Goal: Task Accomplishment & Management: Complete application form

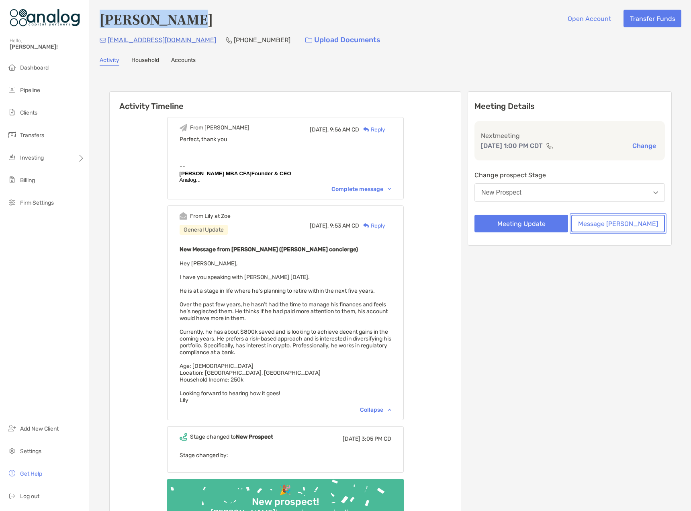
click at [638, 225] on button "Message [PERSON_NAME]" at bounding box center [618, 224] width 94 height 18
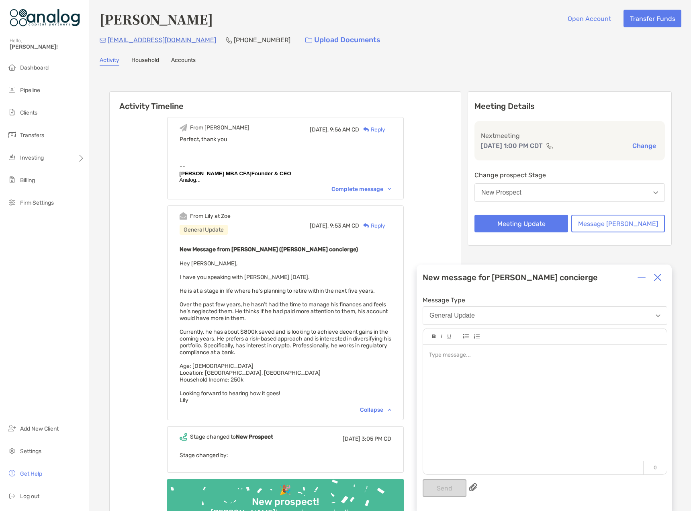
click at [456, 364] on div at bounding box center [545, 405] width 244 height 122
click at [497, 354] on div at bounding box center [544, 355] width 231 height 8
click at [448, 354] on span "**********" at bounding box center [447, 355] width 37 height 6
click at [448, 356] on span "**********" at bounding box center [447, 355] width 37 height 6
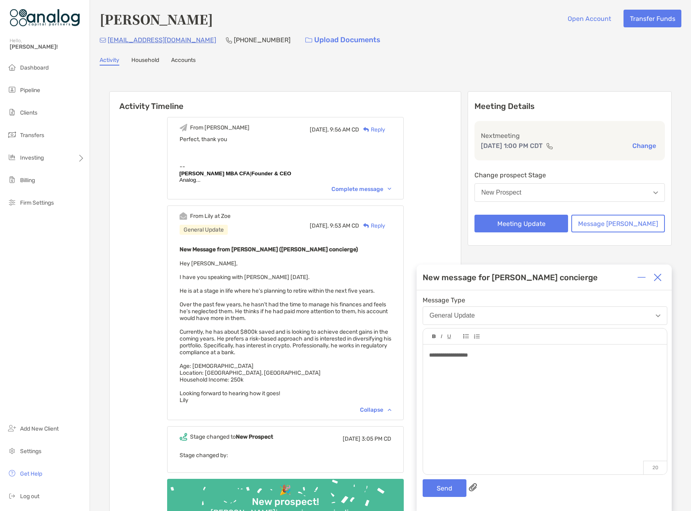
click at [489, 354] on div "**********" at bounding box center [544, 355] width 231 height 8
click at [509, 387] on div "**********" at bounding box center [545, 405] width 244 height 122
click at [498, 372] on div at bounding box center [544, 372] width 231 height 8
click at [488, 366] on div at bounding box center [544, 363] width 231 height 8
drag, startPoint x: 450, startPoint y: 356, endPoint x: 437, endPoint y: 354, distance: 12.6
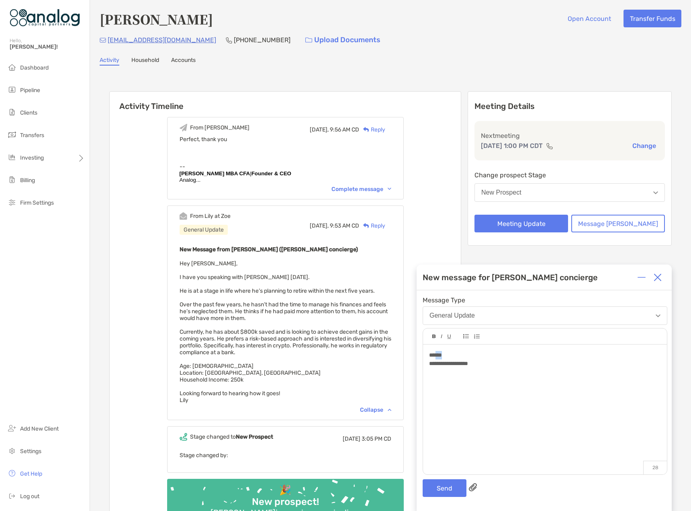
click at [437, 354] on div "******" at bounding box center [544, 355] width 231 height 8
click at [491, 361] on div "**********" at bounding box center [544, 363] width 231 height 8
click at [466, 383] on div at bounding box center [544, 380] width 231 height 8
click at [448, 389] on div at bounding box center [544, 389] width 231 height 8
click at [501, 389] on div at bounding box center [544, 389] width 231 height 8
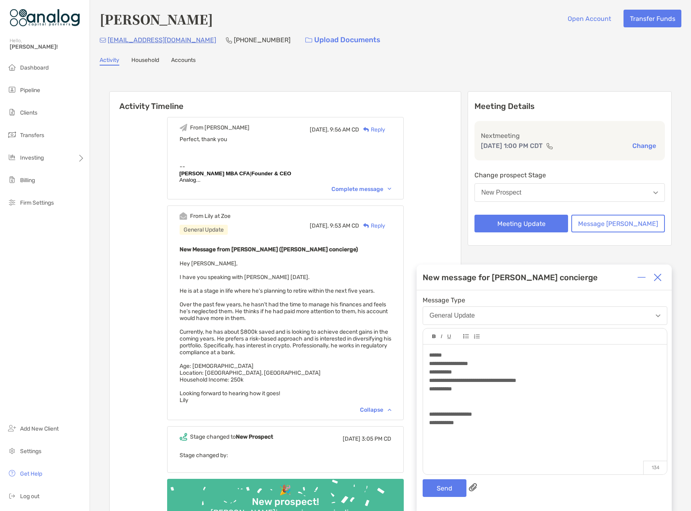
click at [448, 399] on div at bounding box center [544, 397] width 231 height 8
click at [477, 424] on div "**********" at bounding box center [544, 422] width 231 height 8
click at [390, 48] on div "[EMAIL_ADDRESS][DOMAIN_NAME] [PHONE_NUMBER] Upload Documents" at bounding box center [391, 39] width 582 height 17
click at [495, 395] on div "**********" at bounding box center [544, 397] width 231 height 8
click at [442, 489] on button "Send" at bounding box center [445, 488] width 44 height 18
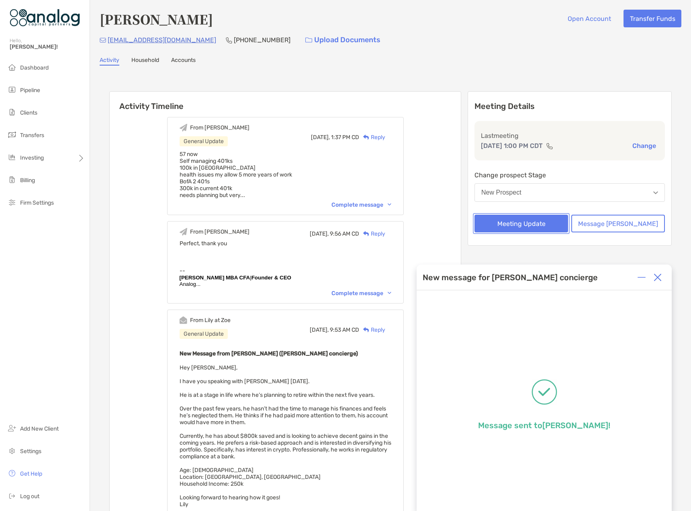
click at [545, 224] on button "Meeting Update" at bounding box center [522, 224] width 94 height 18
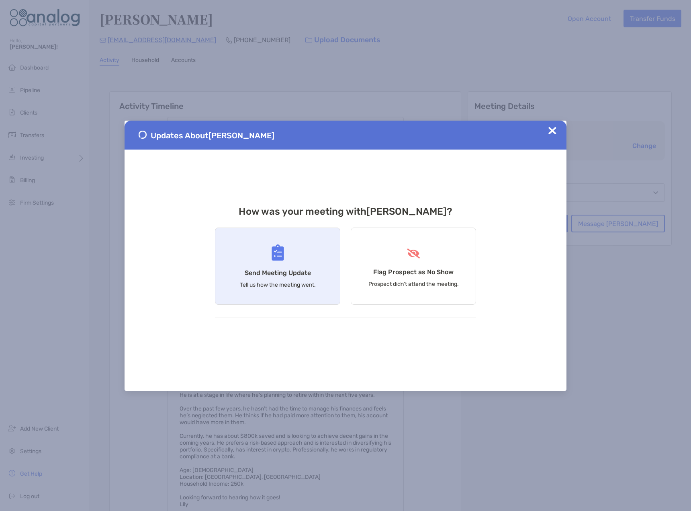
click at [283, 251] on img at bounding box center [278, 252] width 12 height 16
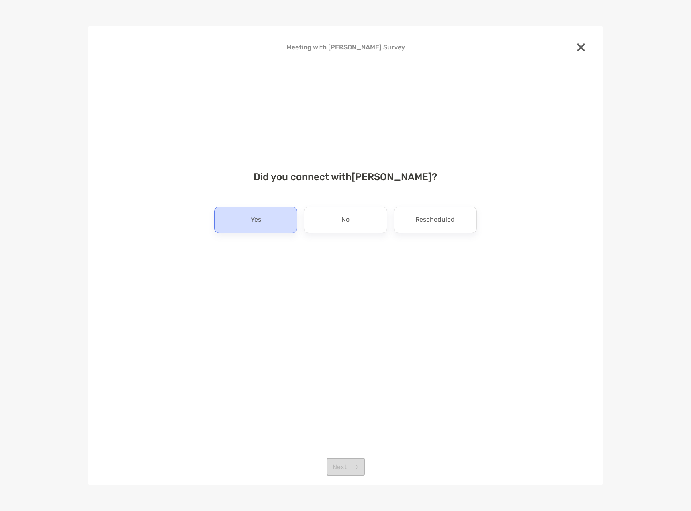
click at [270, 215] on div "Yes" at bounding box center [255, 220] width 83 height 27
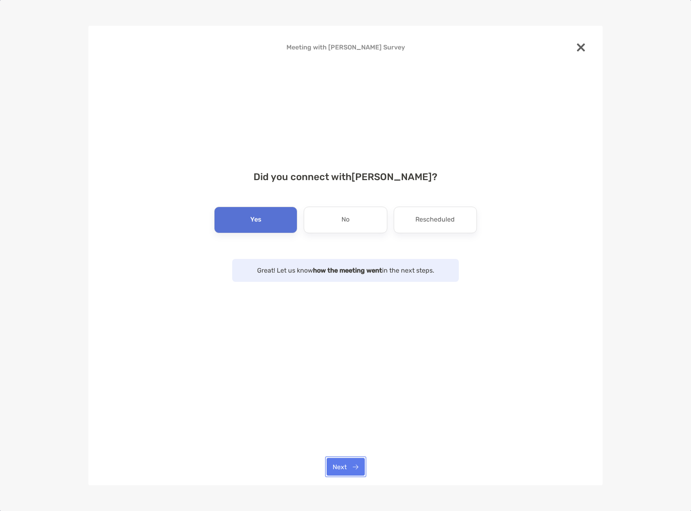
click at [336, 468] on button "Next" at bounding box center [346, 467] width 38 height 18
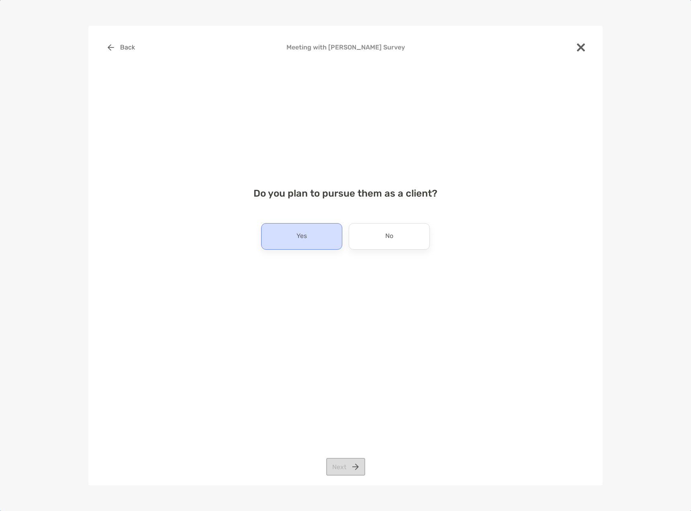
click at [305, 245] on div "Yes" at bounding box center [301, 236] width 81 height 27
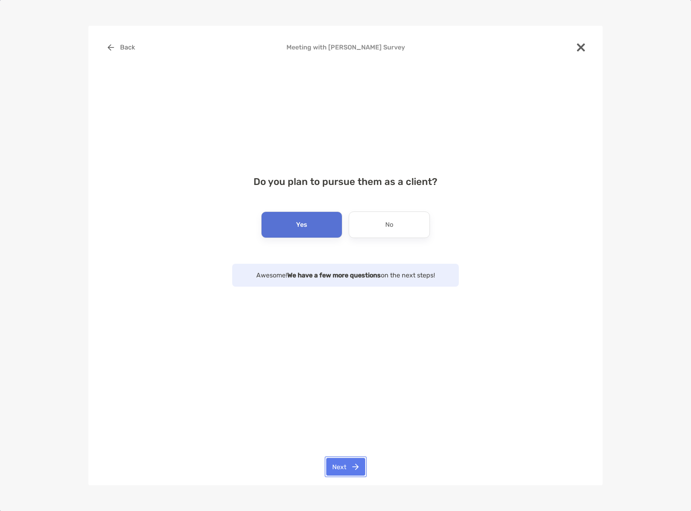
click at [352, 467] on button "Next" at bounding box center [345, 467] width 39 height 18
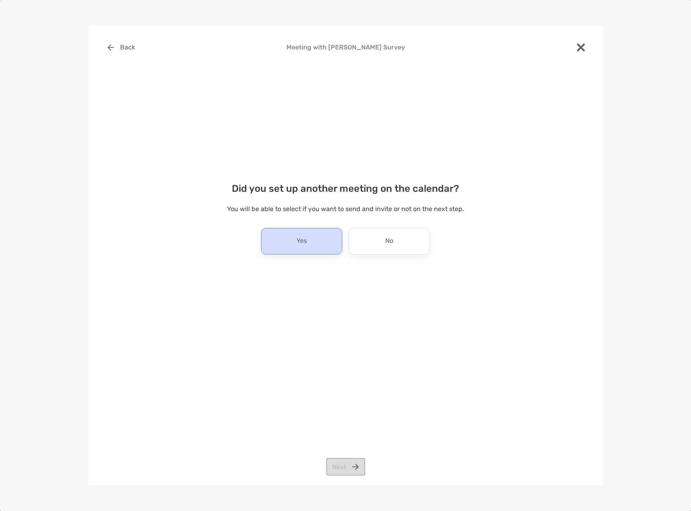
click at [311, 245] on div "Yes" at bounding box center [301, 241] width 81 height 27
click at [352, 468] on button "Next" at bounding box center [345, 467] width 39 height 18
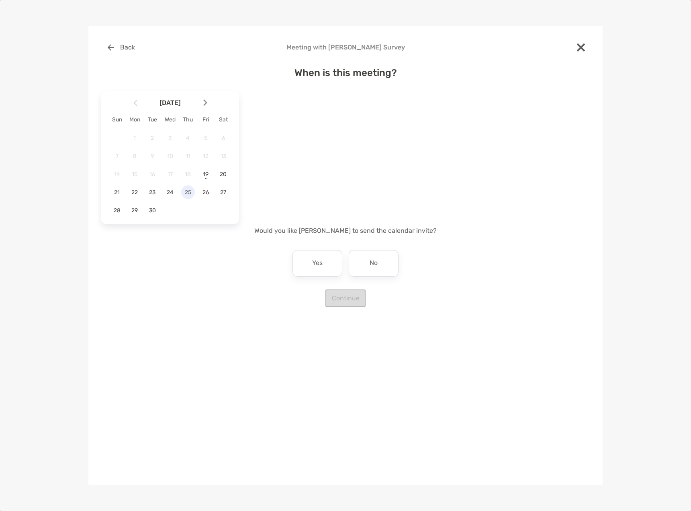
click at [184, 192] on span "25" at bounding box center [188, 192] width 14 height 7
click at [280, 144] on div "1:00 pm" at bounding box center [280, 137] width 54 height 18
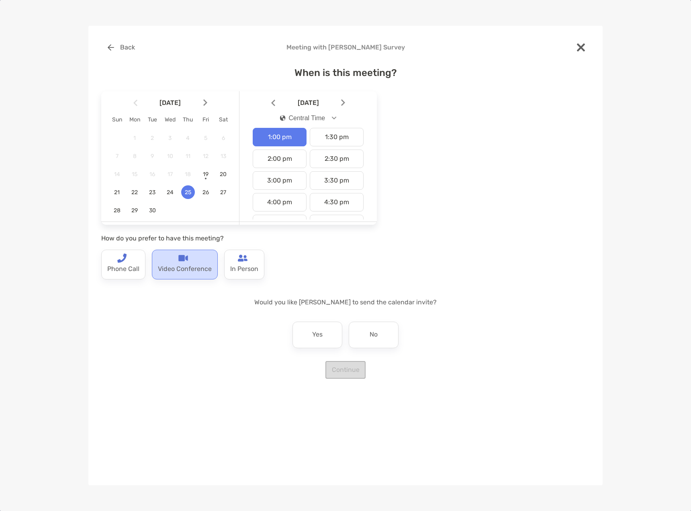
click at [178, 269] on p "Video Conference" at bounding box center [185, 269] width 54 height 13
click at [316, 335] on p "Yes" at bounding box center [317, 334] width 10 height 13
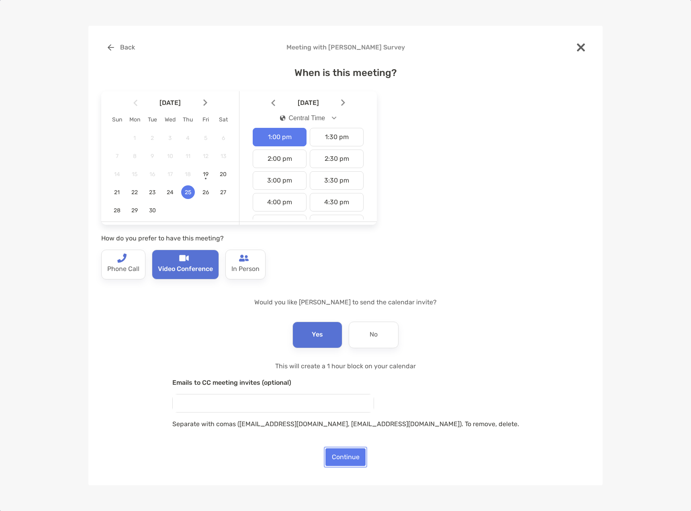
click at [338, 456] on button "Continue" at bounding box center [345, 457] width 40 height 18
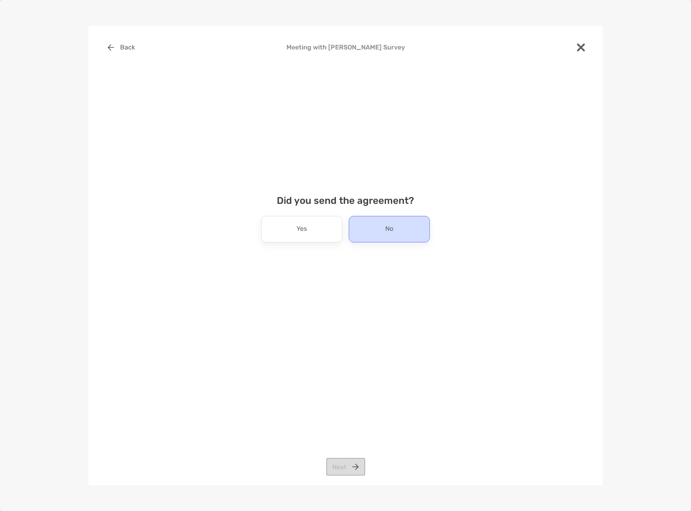
click at [385, 225] on div "No" at bounding box center [389, 229] width 81 height 27
click at [341, 465] on button "Next" at bounding box center [345, 467] width 39 height 18
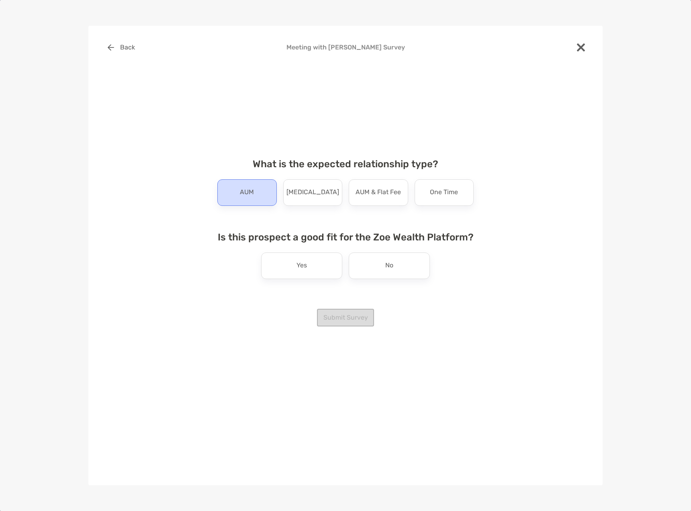
drag, startPoint x: 253, startPoint y: 178, endPoint x: 256, endPoint y: 184, distance: 7.0
click at [253, 178] on div "What is the expected relationship type? AUM [MEDICAL_DATA] AUM & Flat Fee One T…" at bounding box center [345, 181] width 269 height 47
click at [260, 191] on div "AUM" at bounding box center [246, 192] width 59 height 27
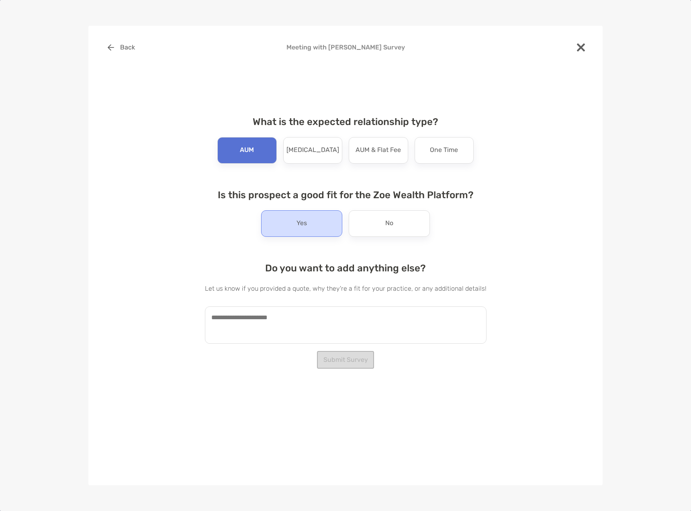
click at [297, 223] on p "Yes" at bounding box center [302, 223] width 10 height 13
click at [340, 363] on button "Submit Survey" at bounding box center [345, 360] width 57 height 18
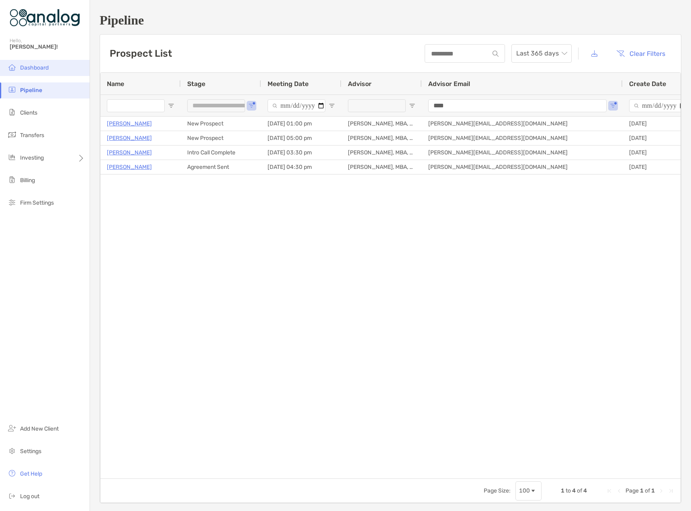
click at [36, 69] on span "Dashboard" at bounding box center [34, 67] width 29 height 7
